Goal: Information Seeking & Learning: Learn about a topic

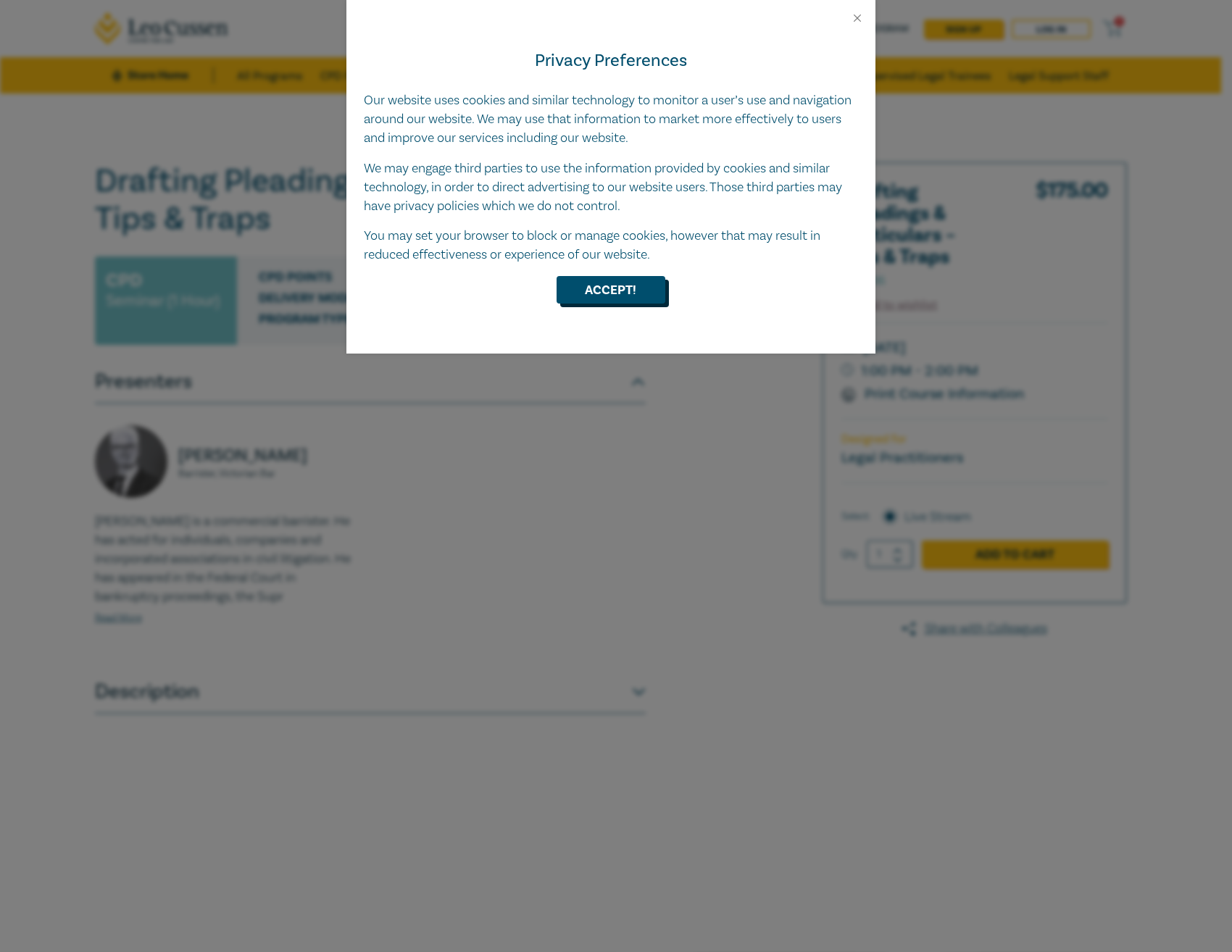
click at [638, 296] on button "Accept!" at bounding box center [611, 289] width 109 height 28
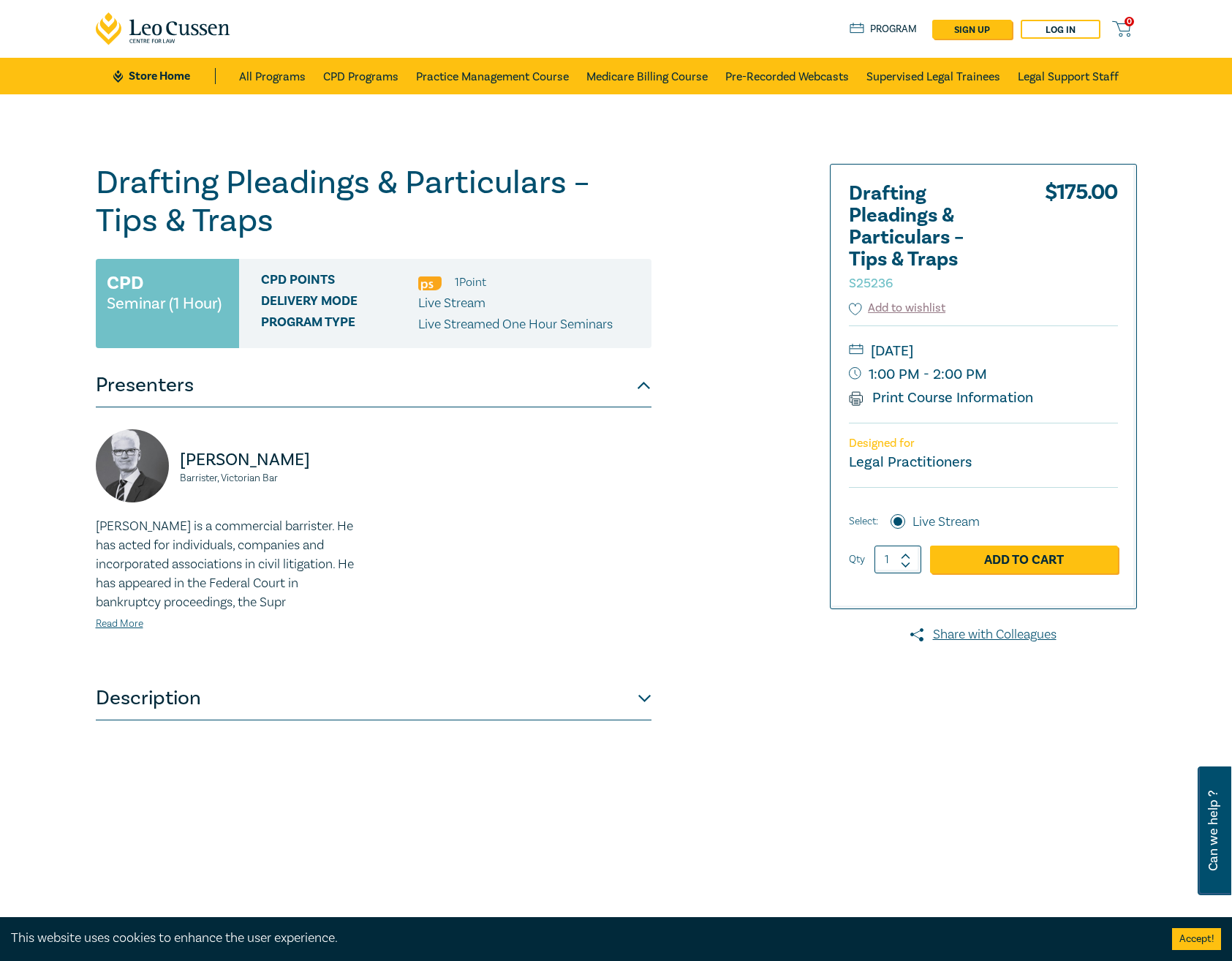
click at [640, 699] on button "Description" at bounding box center [373, 699] width 556 height 44
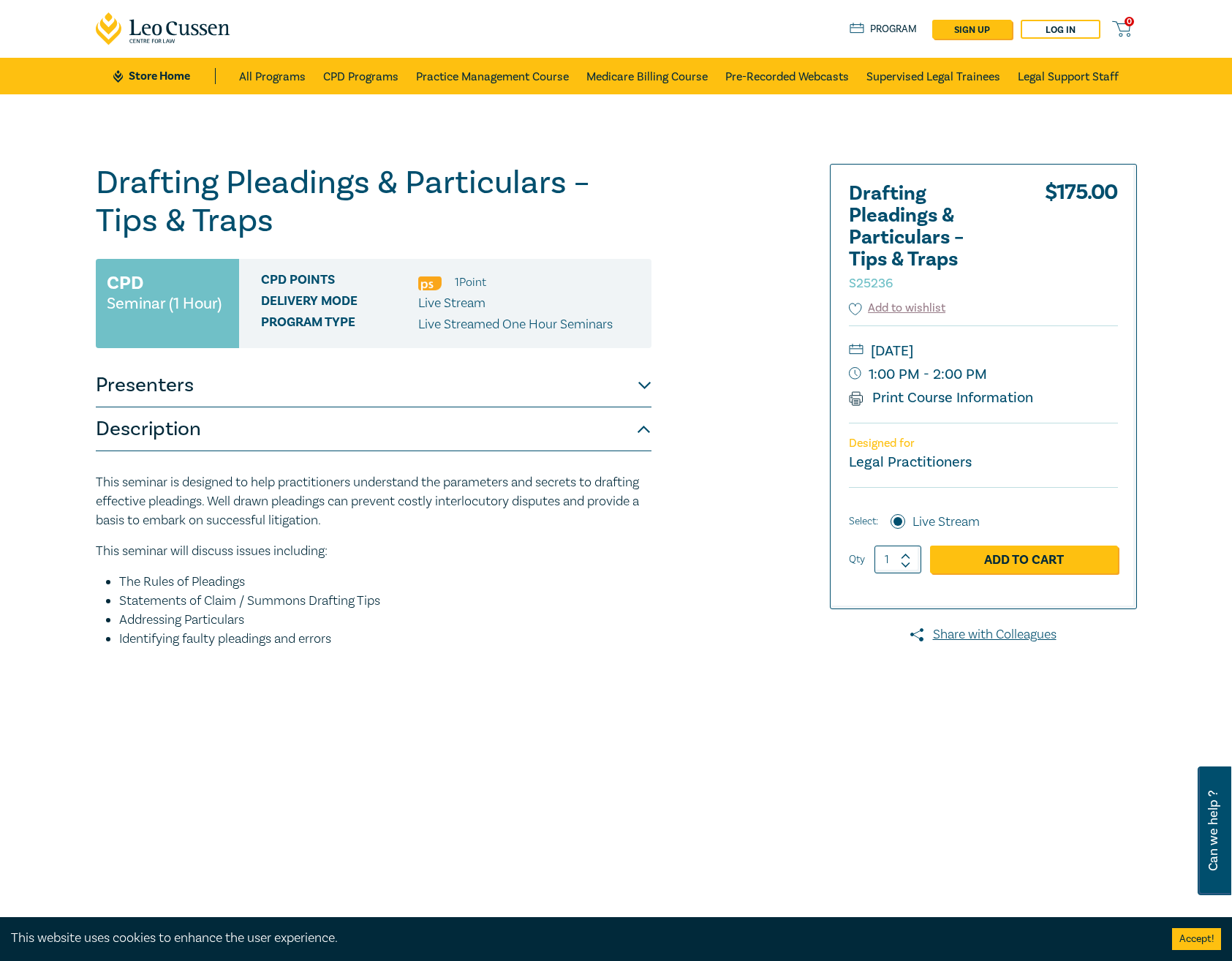
click at [650, 439] on button "Description" at bounding box center [373, 429] width 556 height 44
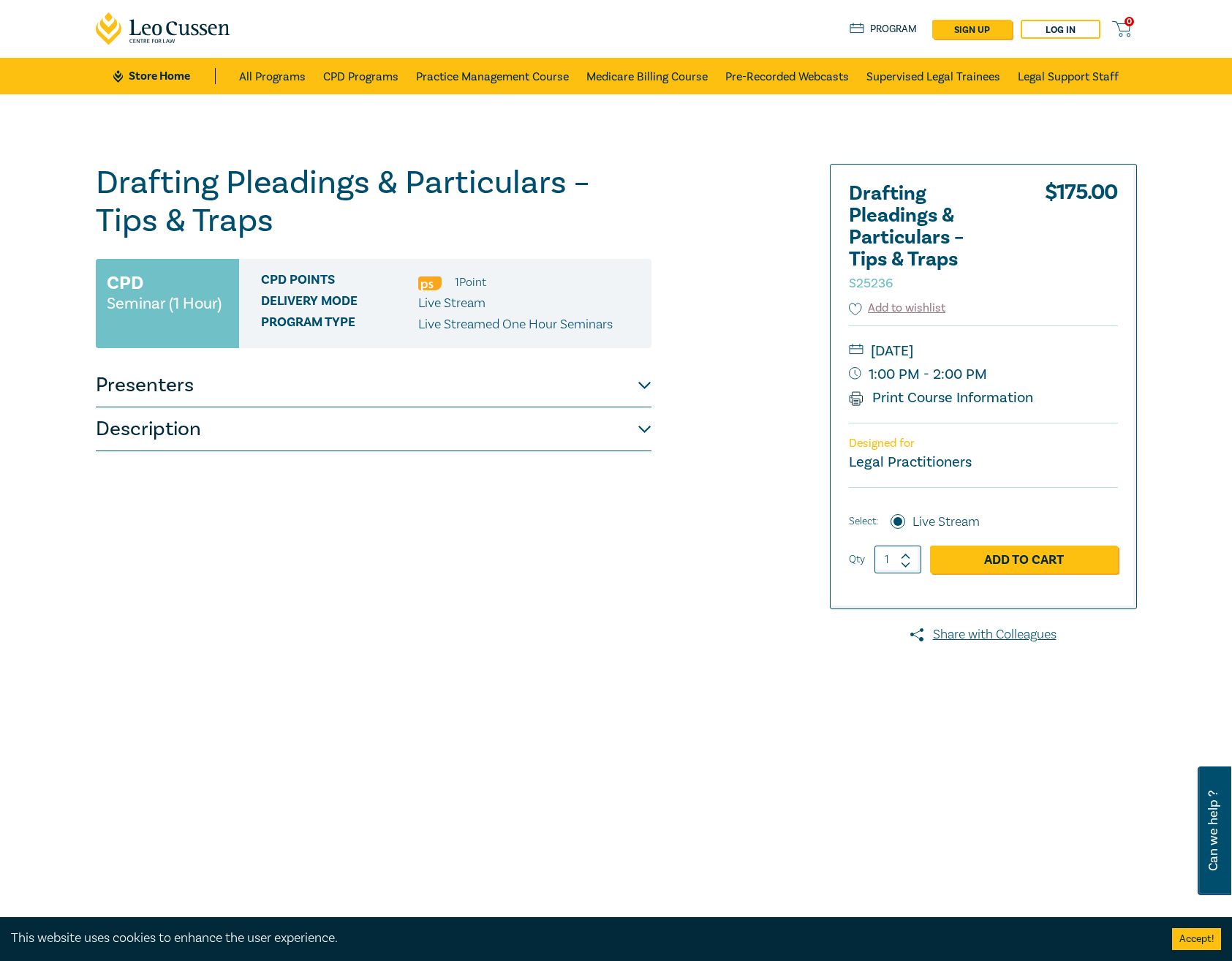
click at [650, 439] on button "Description" at bounding box center [373, 429] width 556 height 44
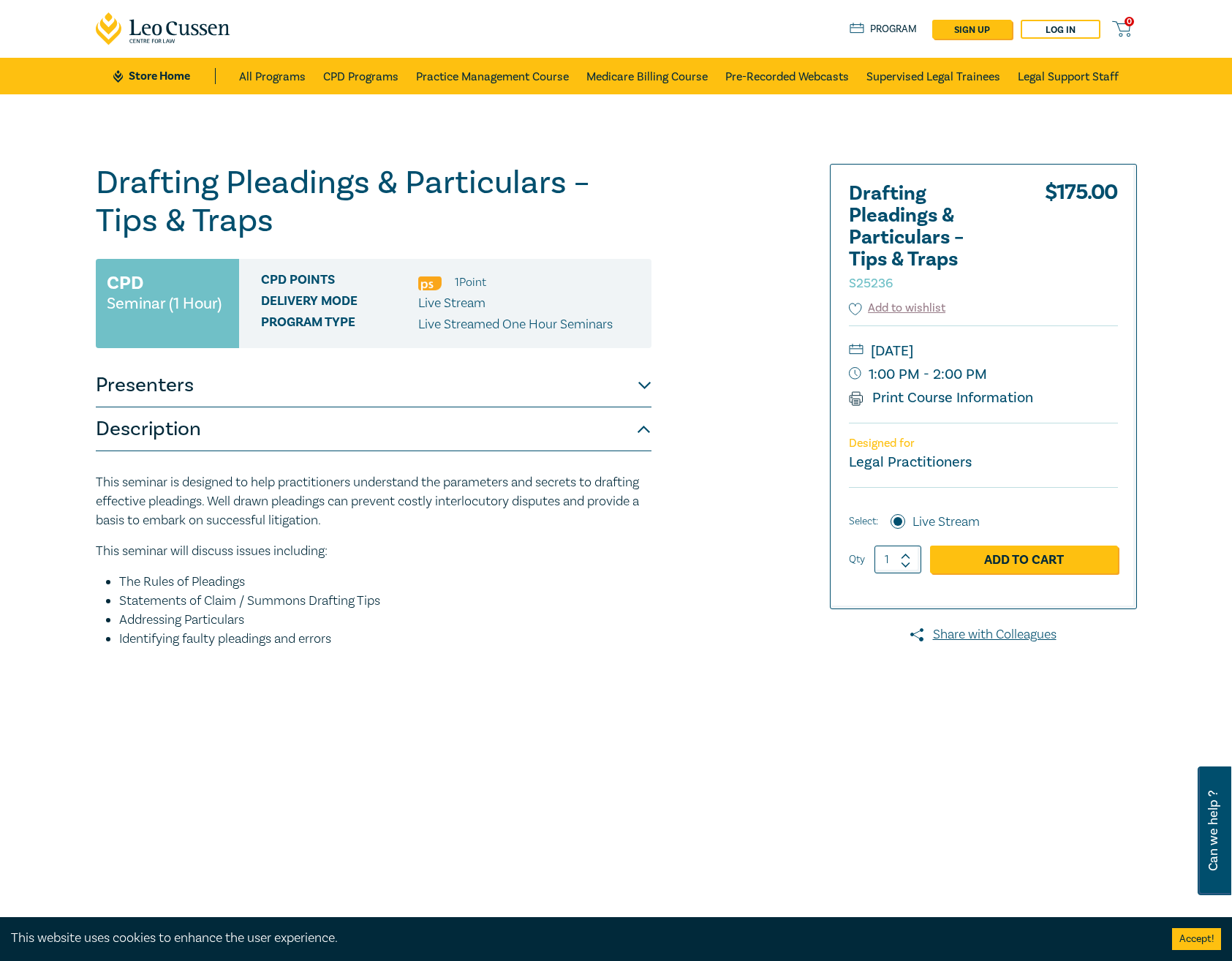
click at [654, 392] on div "Drafting Pleadings & Particulars – Tips & Traps S25236 CPD Seminar (1 Hour) CPD…" at bounding box center [440, 529] width 706 height 731
click at [639, 384] on button "Presenters" at bounding box center [373, 385] width 556 height 44
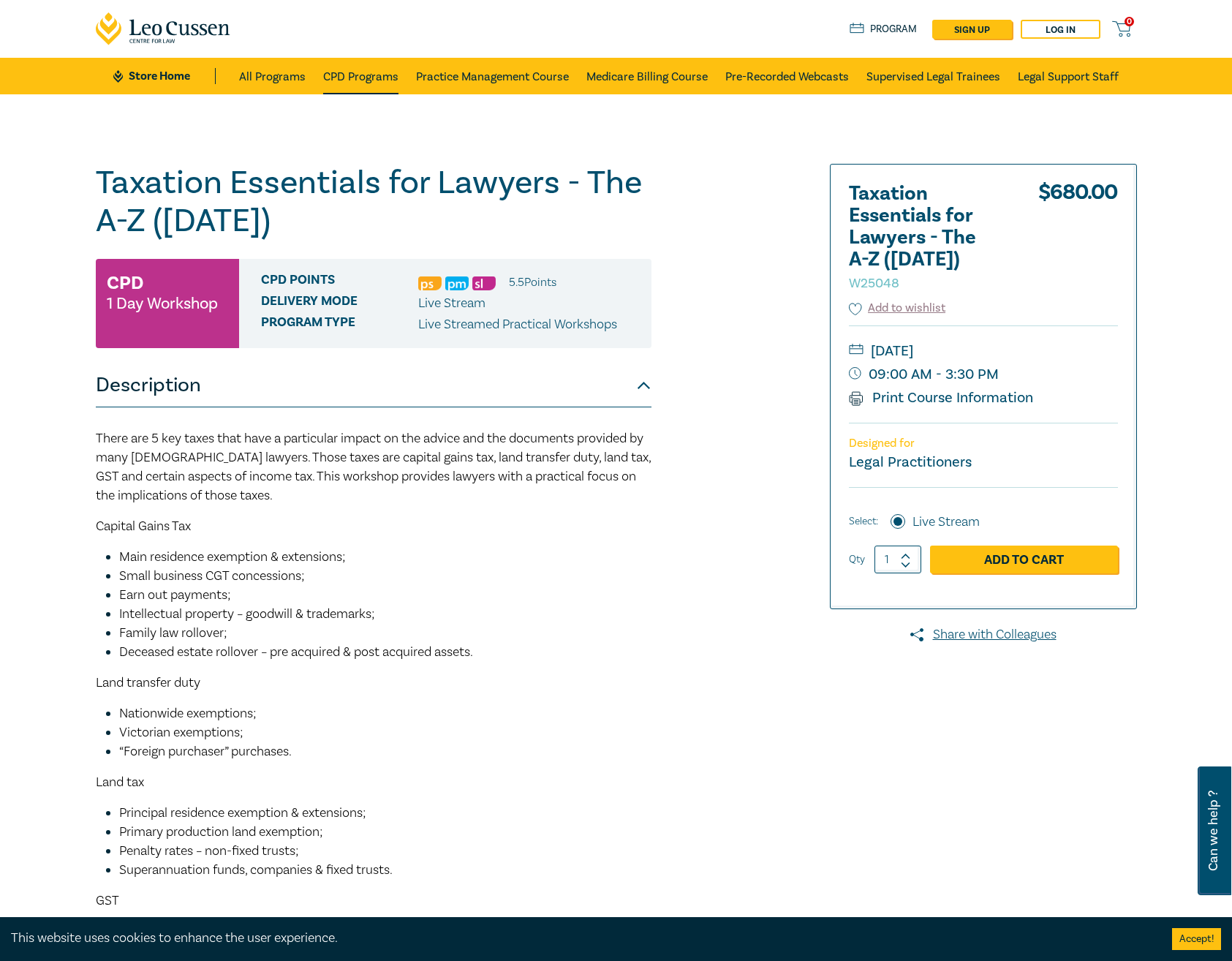
click at [366, 76] on link "CPD Programs" at bounding box center [360, 76] width 75 height 36
